Goal: Check status: Check status

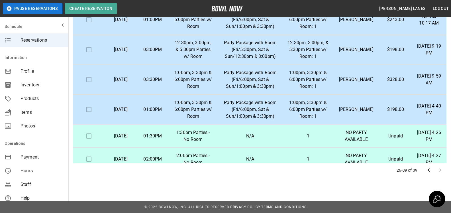
scroll to position [231, 0]
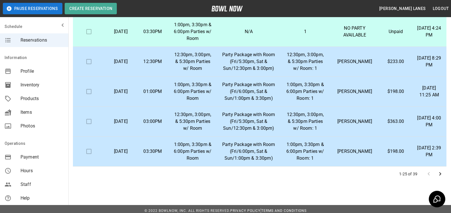
scroll to position [102, 0]
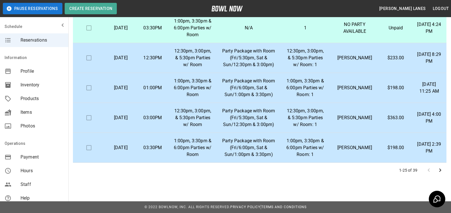
click at [443, 172] on icon "Go to next page" at bounding box center [439, 170] width 7 height 7
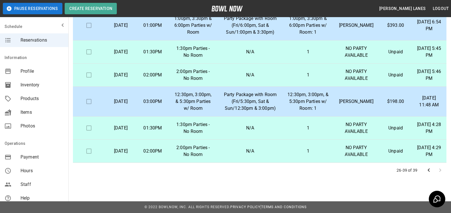
scroll to position [202, 0]
click at [367, 105] on p "[PERSON_NAME]" at bounding box center [355, 101] width 37 height 7
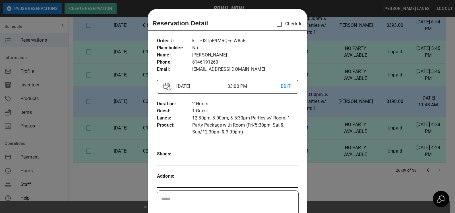
click at [374, 86] on div at bounding box center [227, 106] width 455 height 213
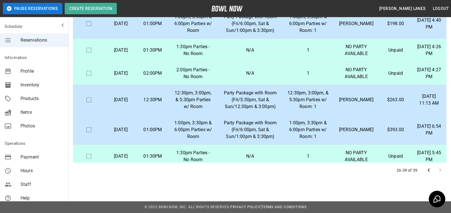
scroll to position [0, 0]
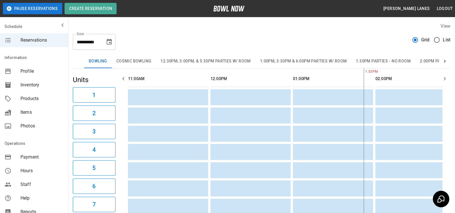
click at [443, 41] on span "List" at bounding box center [447, 39] width 8 height 7
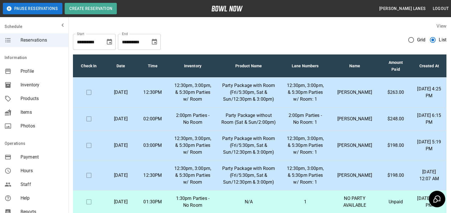
click at [156, 40] on icon "Choose date, selected date is Nov 10, 2025" at bounding box center [154, 42] width 5 height 6
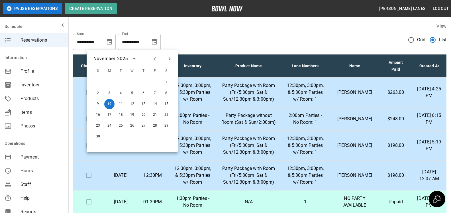
click at [173, 62] on div at bounding box center [162, 59] width 24 height 10
click at [169, 59] on icon "Next month" at bounding box center [169, 58] width 7 height 7
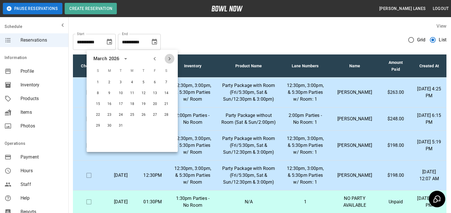
click at [169, 59] on icon "Next month" at bounding box center [169, 58] width 7 height 7
click at [143, 122] on button "30" at bounding box center [143, 125] width 10 height 10
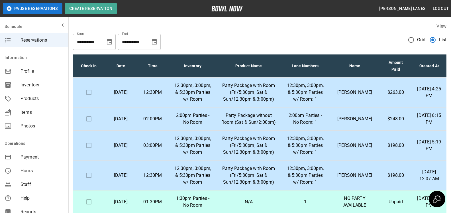
type input "**********"
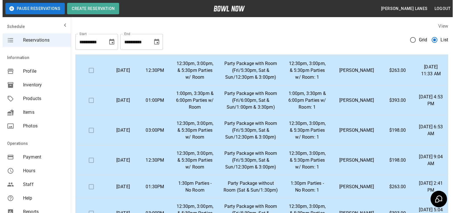
scroll to position [216, 0]
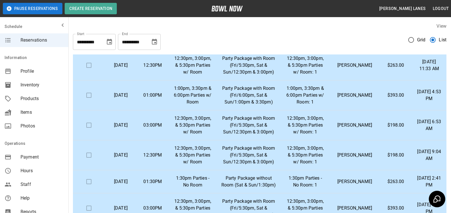
click at [353, 137] on td "Haley Vellone" at bounding box center [355, 125] width 50 height 30
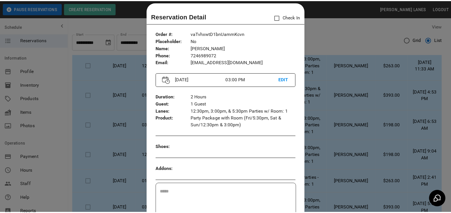
scroll to position [0, 0]
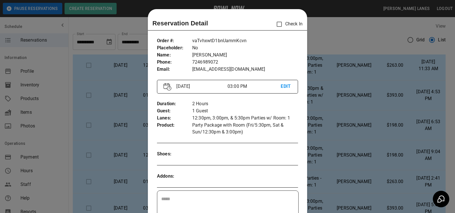
click at [345, 71] on div at bounding box center [227, 106] width 455 height 213
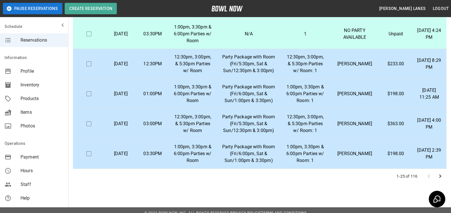
scroll to position [102, 0]
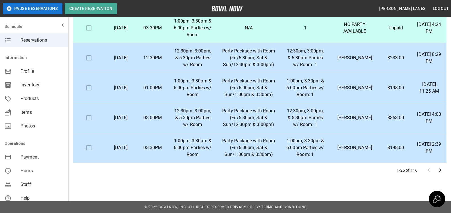
click at [442, 171] on icon "Go to next page" at bounding box center [439, 170] width 7 height 7
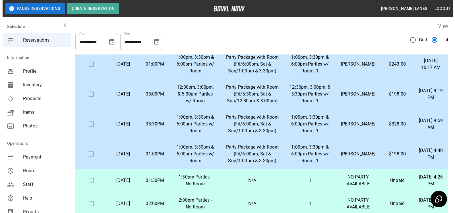
scroll to position [87, 0]
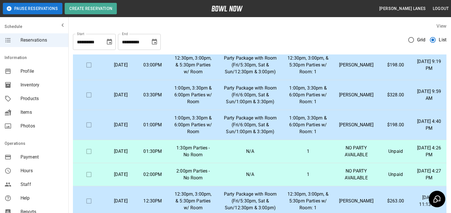
click at [283, 124] on td "Party Package with Room (Fri/6:00pm, Sat & Sun/1:00pm & 3:30pm)" at bounding box center [249, 125] width 65 height 30
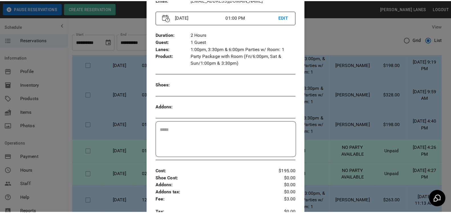
scroll to position [58, 0]
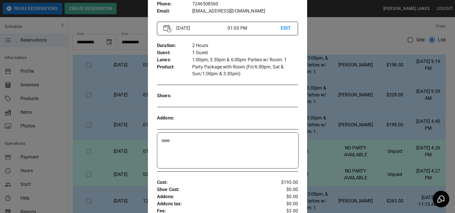
click at [375, 108] on div at bounding box center [227, 106] width 455 height 213
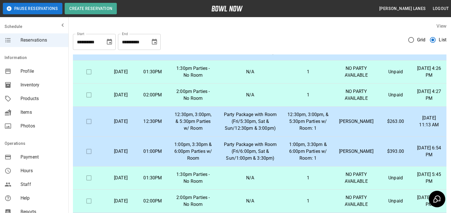
scroll to position [174, 0]
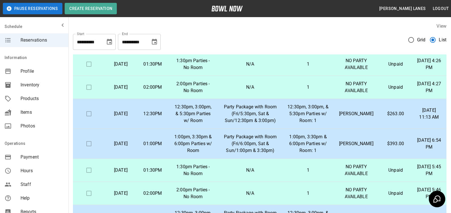
click at [381, 123] on td "$263.00" at bounding box center [395, 114] width 32 height 30
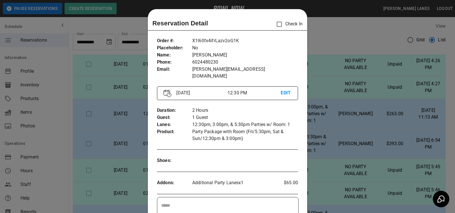
click at [346, 115] on div at bounding box center [227, 106] width 455 height 213
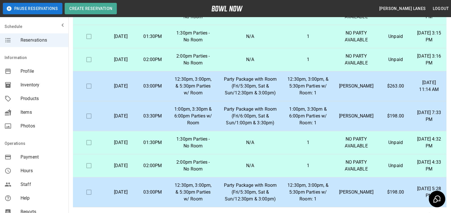
scroll to position [102, 0]
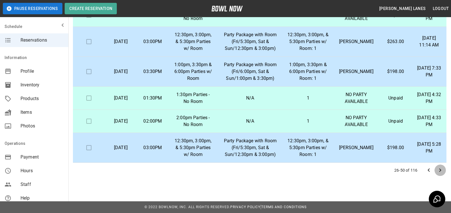
click at [444, 171] on button "Go to next page" at bounding box center [439, 169] width 11 height 11
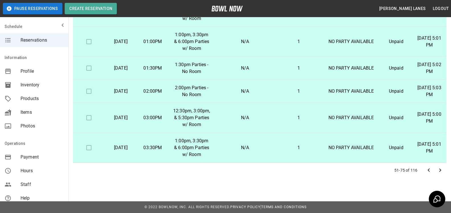
click at [442, 172] on icon "Go to next page" at bounding box center [439, 170] width 7 height 7
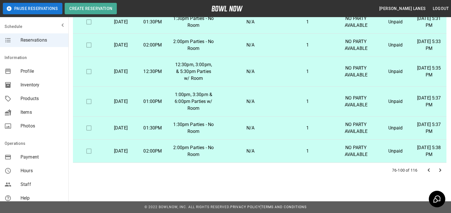
click at [440, 172] on icon "Go to next page" at bounding box center [439, 170] width 7 height 7
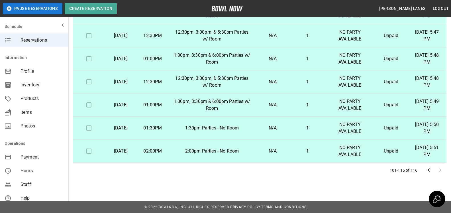
scroll to position [181, 0]
click at [430, 170] on icon "Go to previous page" at bounding box center [428, 170] width 7 height 7
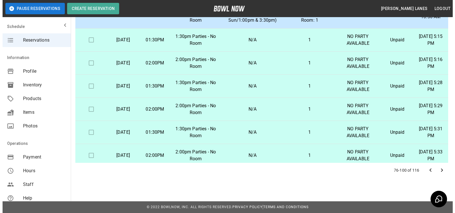
scroll to position [297, 0]
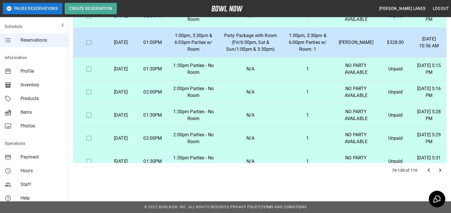
click at [321, 53] on p "1:00pm, 3:30pm & 6:00pm Parties w/ Room: 1" at bounding box center [307, 42] width 41 height 20
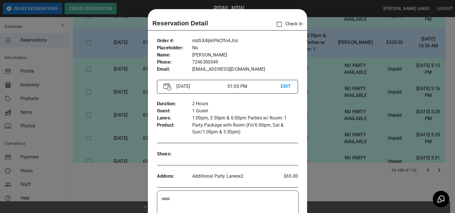
click at [342, 77] on div at bounding box center [227, 106] width 455 height 213
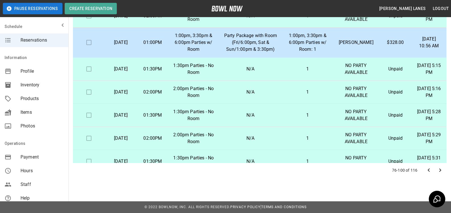
click at [342, 58] on td "Sara Mathews" at bounding box center [355, 43] width 47 height 30
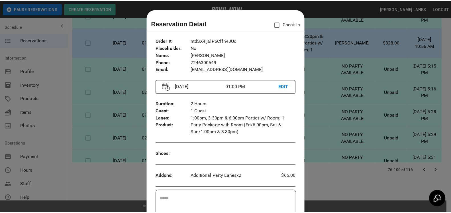
scroll to position [116, 0]
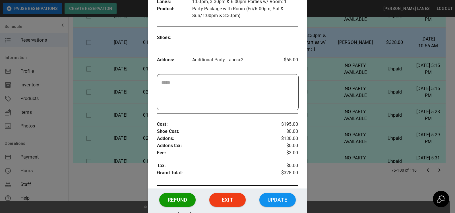
click at [385, 70] on div at bounding box center [227, 106] width 455 height 213
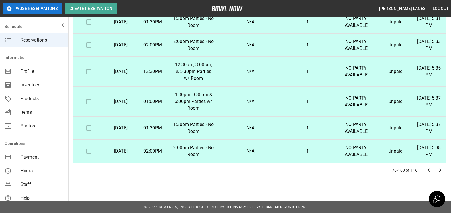
click at [442, 170] on icon "Go to next page" at bounding box center [439, 170] width 7 height 7
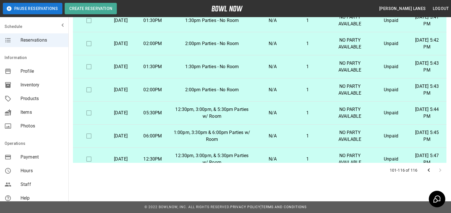
scroll to position [0, 0]
